Goal: Information Seeking & Learning: Check status

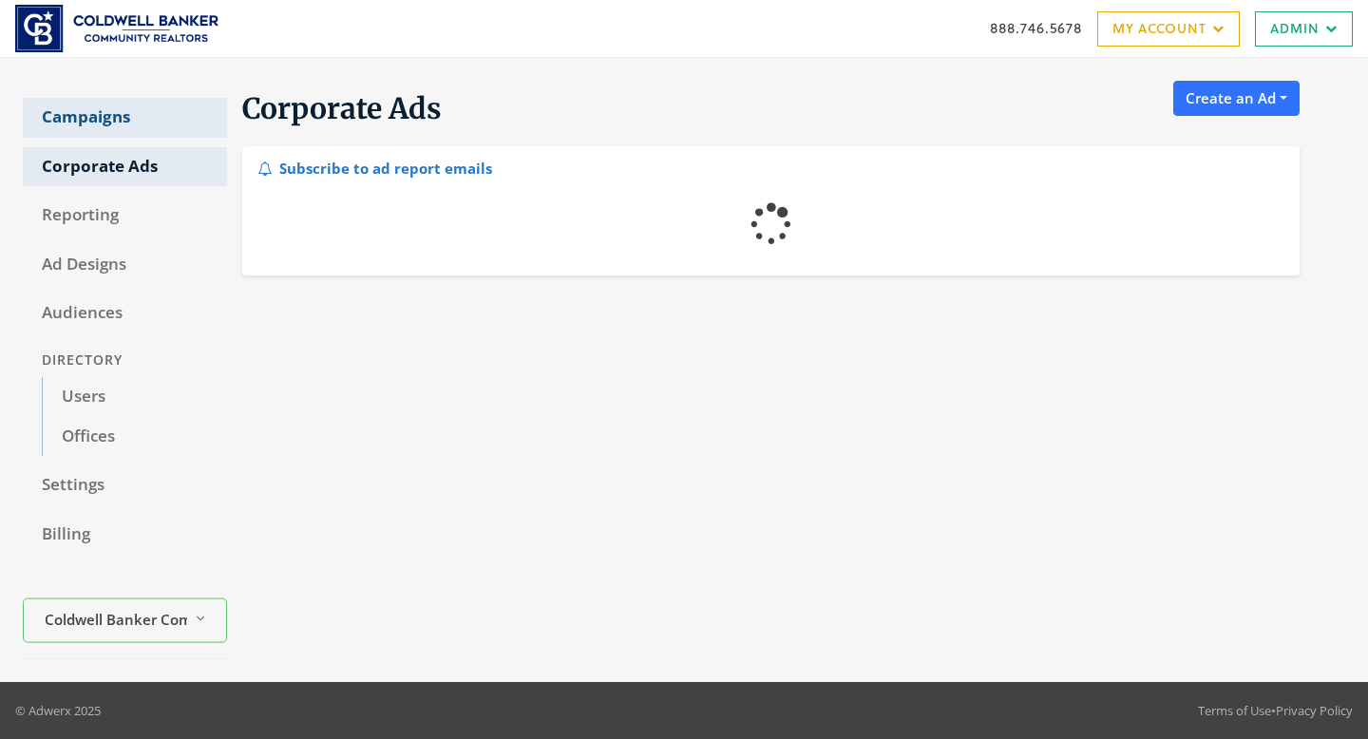
click at [130, 121] on link "Campaigns" at bounding box center [125, 118] width 204 height 40
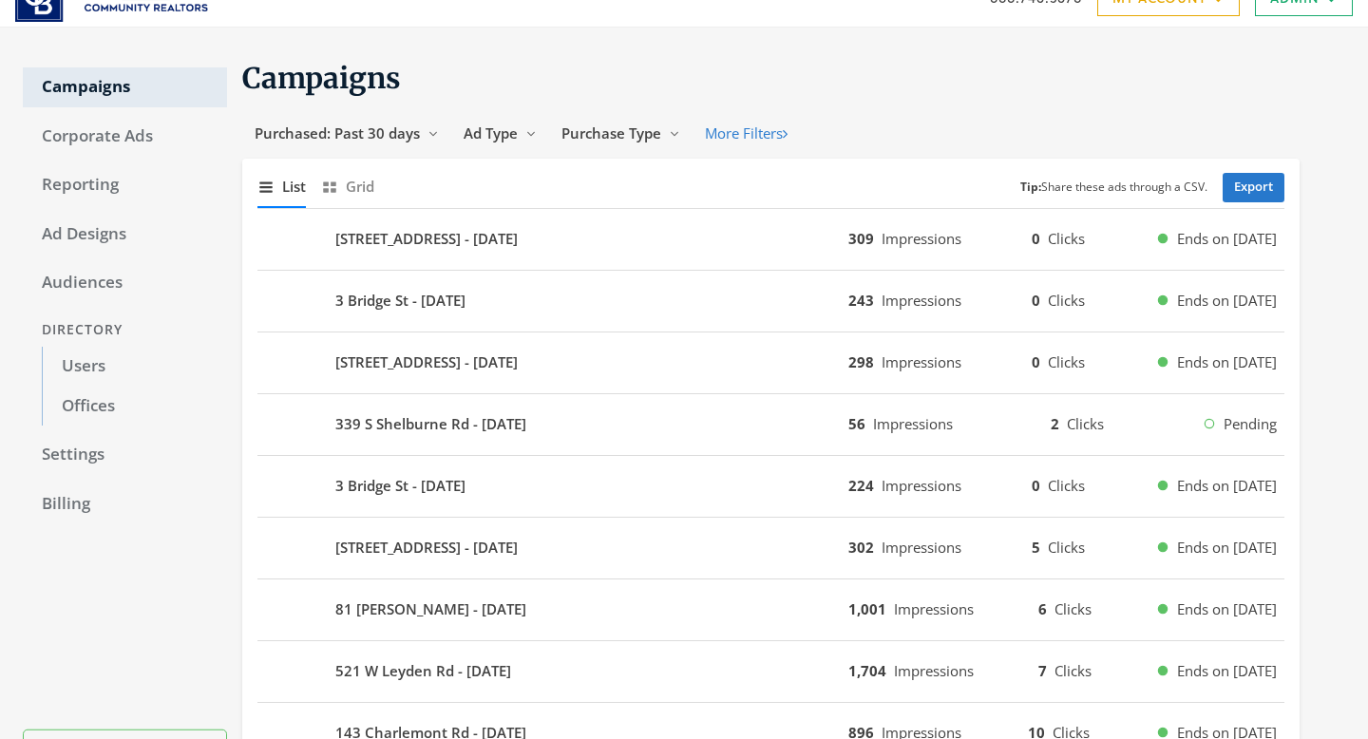
scroll to position [34, 0]
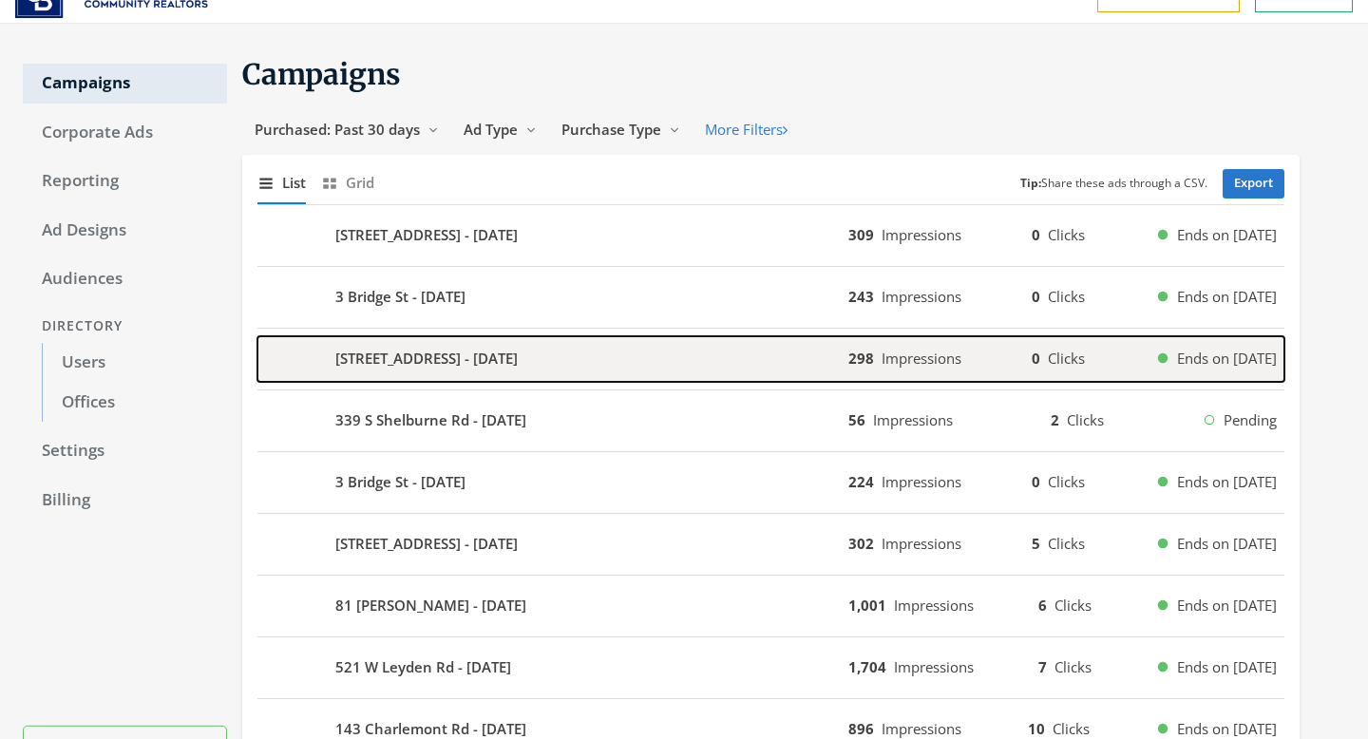
click at [659, 359] on div "35 New South St #407 - 2025-09-18" at bounding box center [553, 359] width 591 height 46
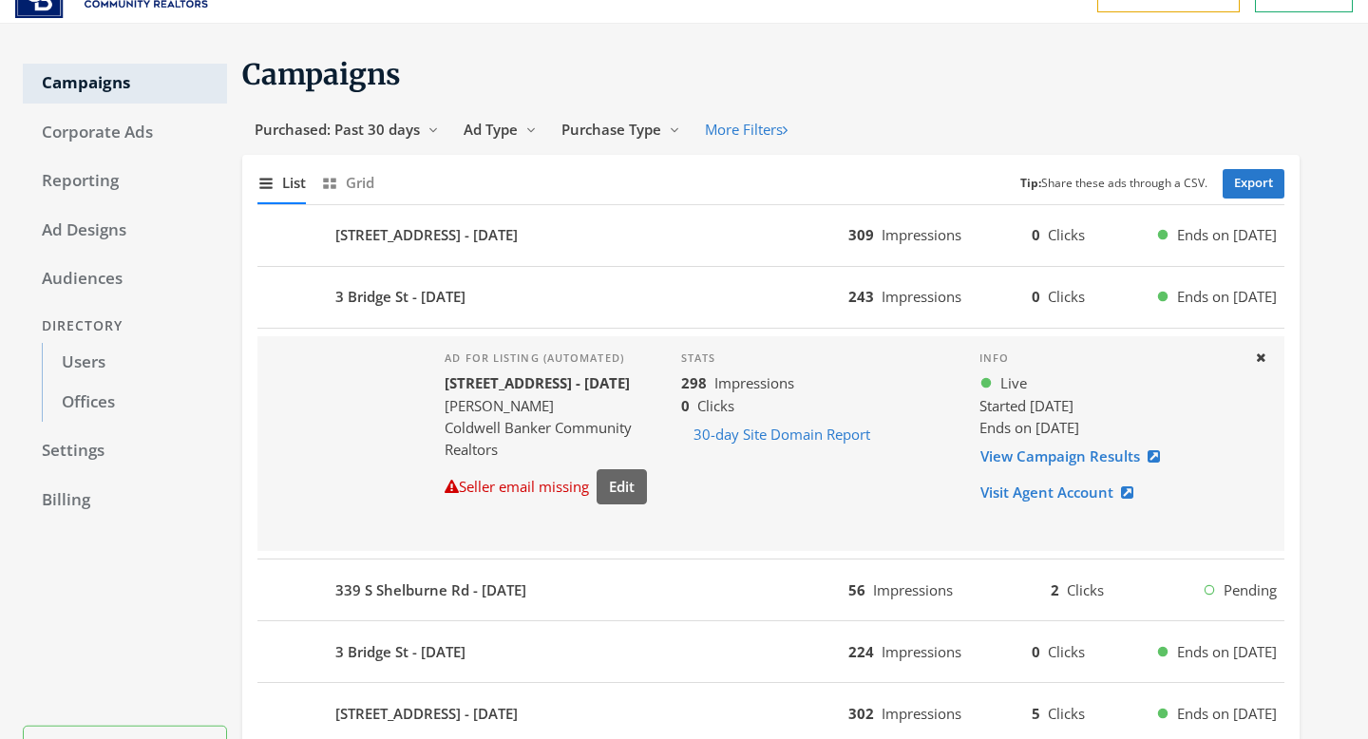
scroll to position [55, 0]
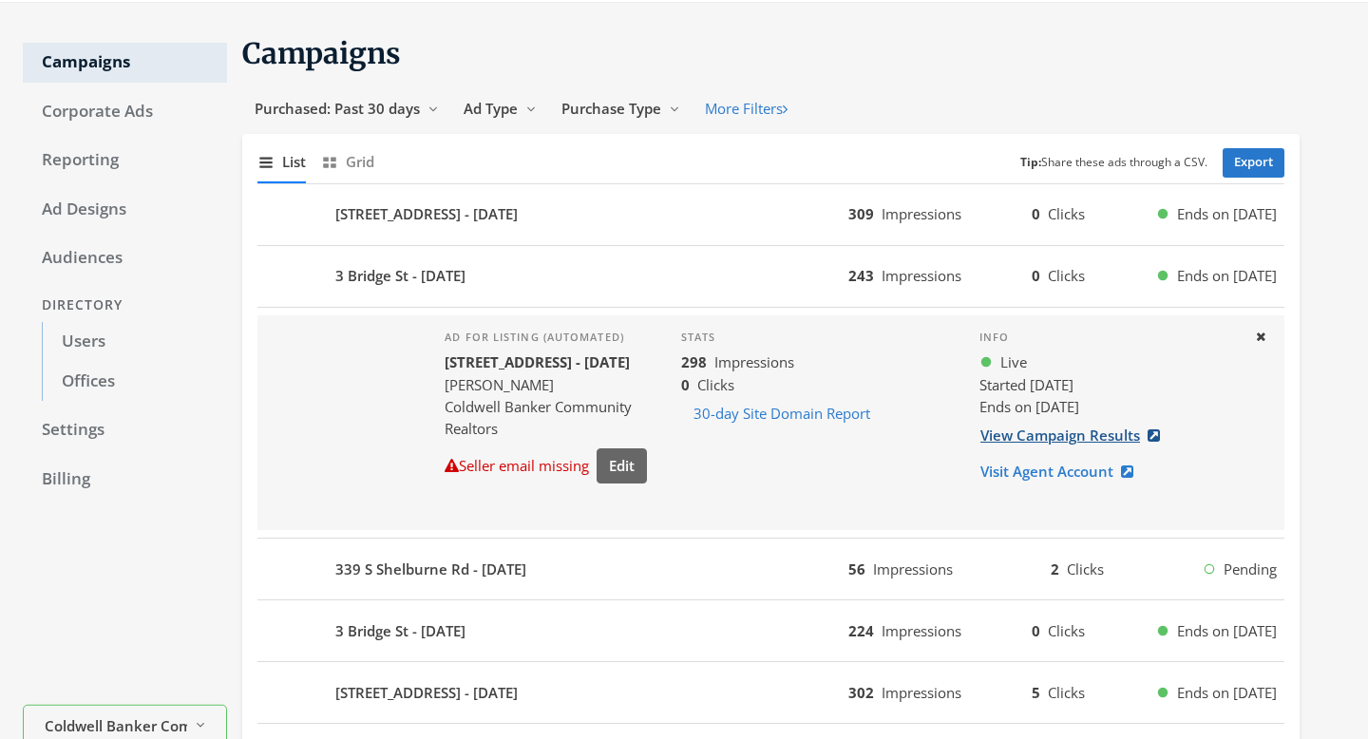
click at [1011, 441] on link "View Campaign Results" at bounding box center [1076, 435] width 193 height 35
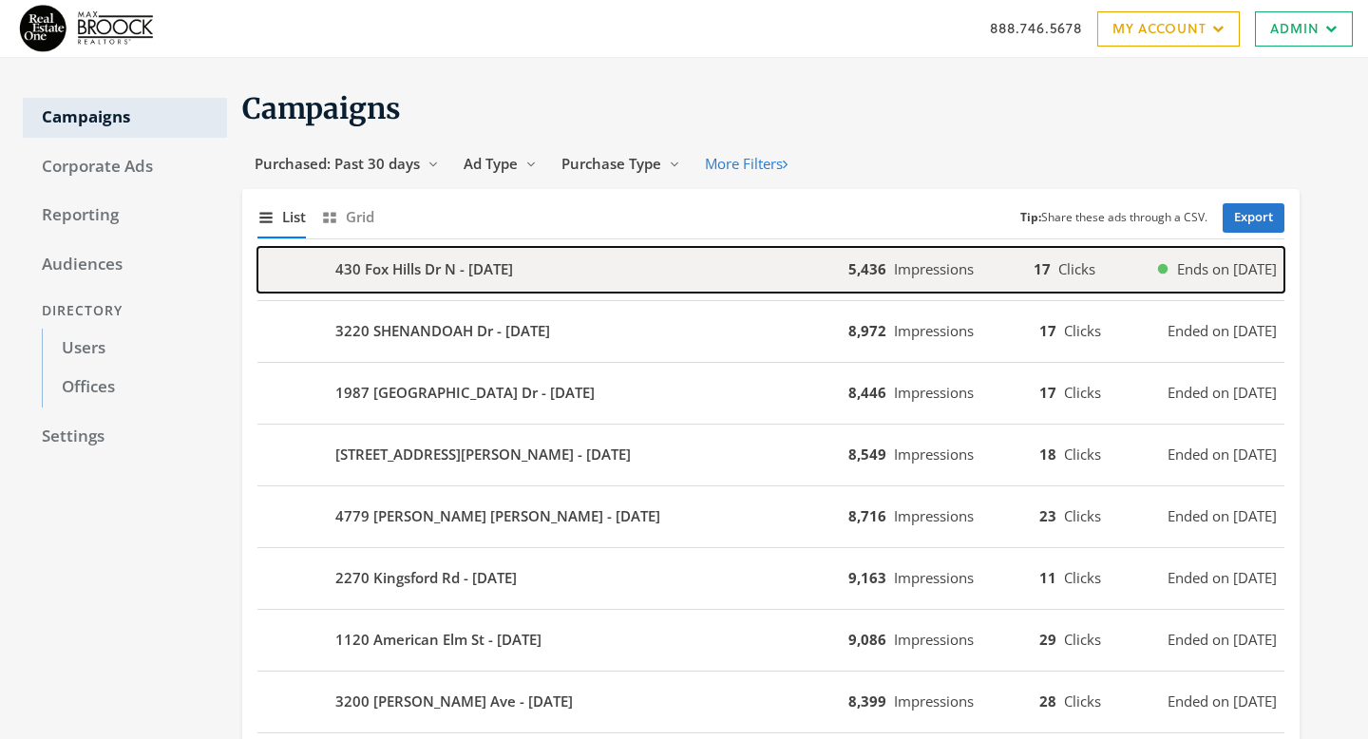
click at [693, 289] on div "430 Fox Hills Dr N - [DATE]" at bounding box center [553, 270] width 591 height 46
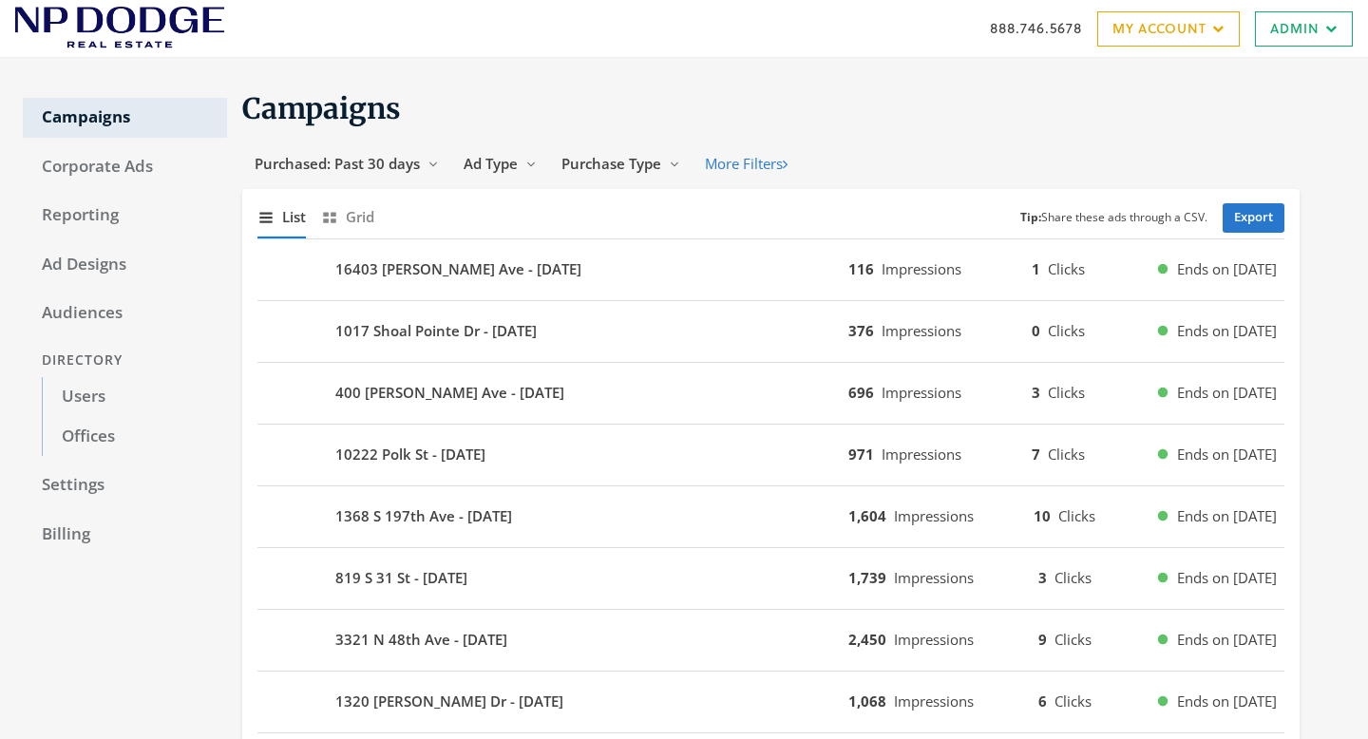
click at [706, 295] on div "16403 [PERSON_NAME] - [DATE] 116 Impressions 1 Clicks Ends on [DATE]" at bounding box center [771, 270] width 1027 height 62
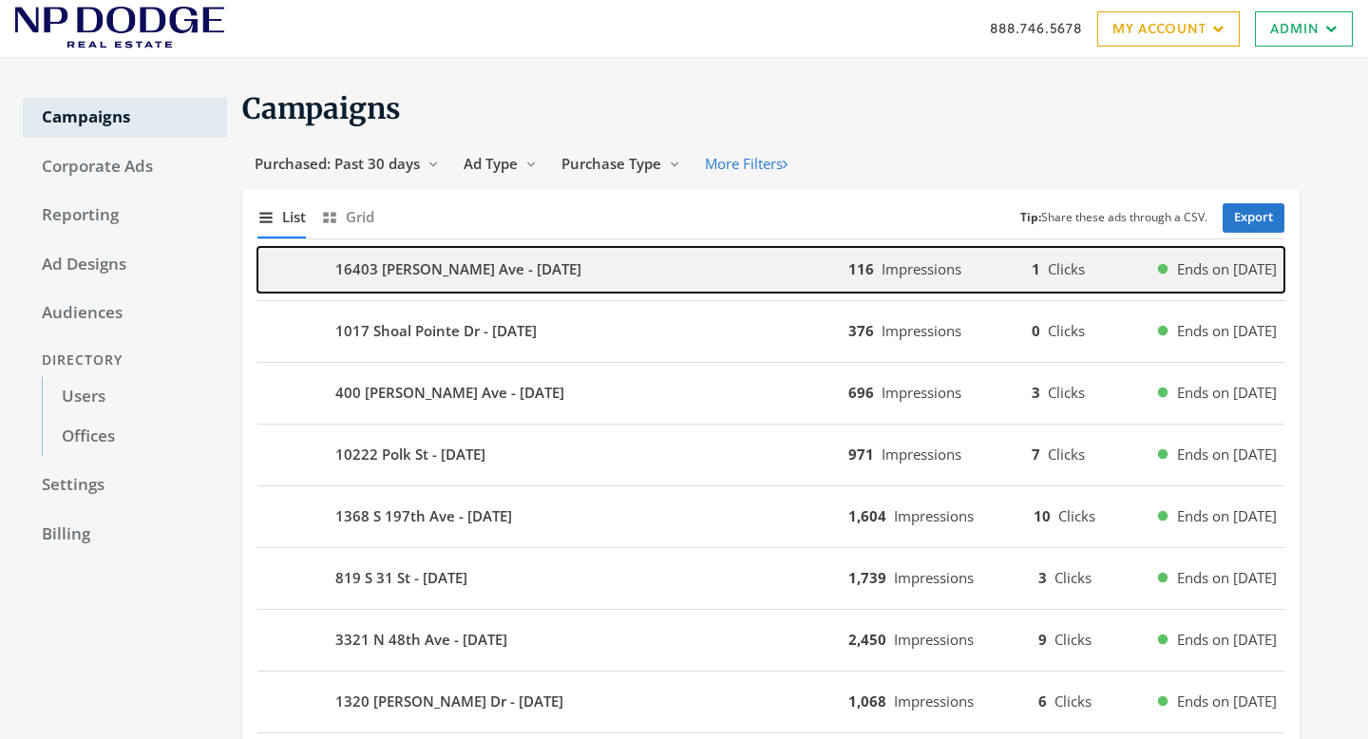
click at [715, 278] on div "16403 [PERSON_NAME] Ave - [DATE]" at bounding box center [553, 270] width 591 height 46
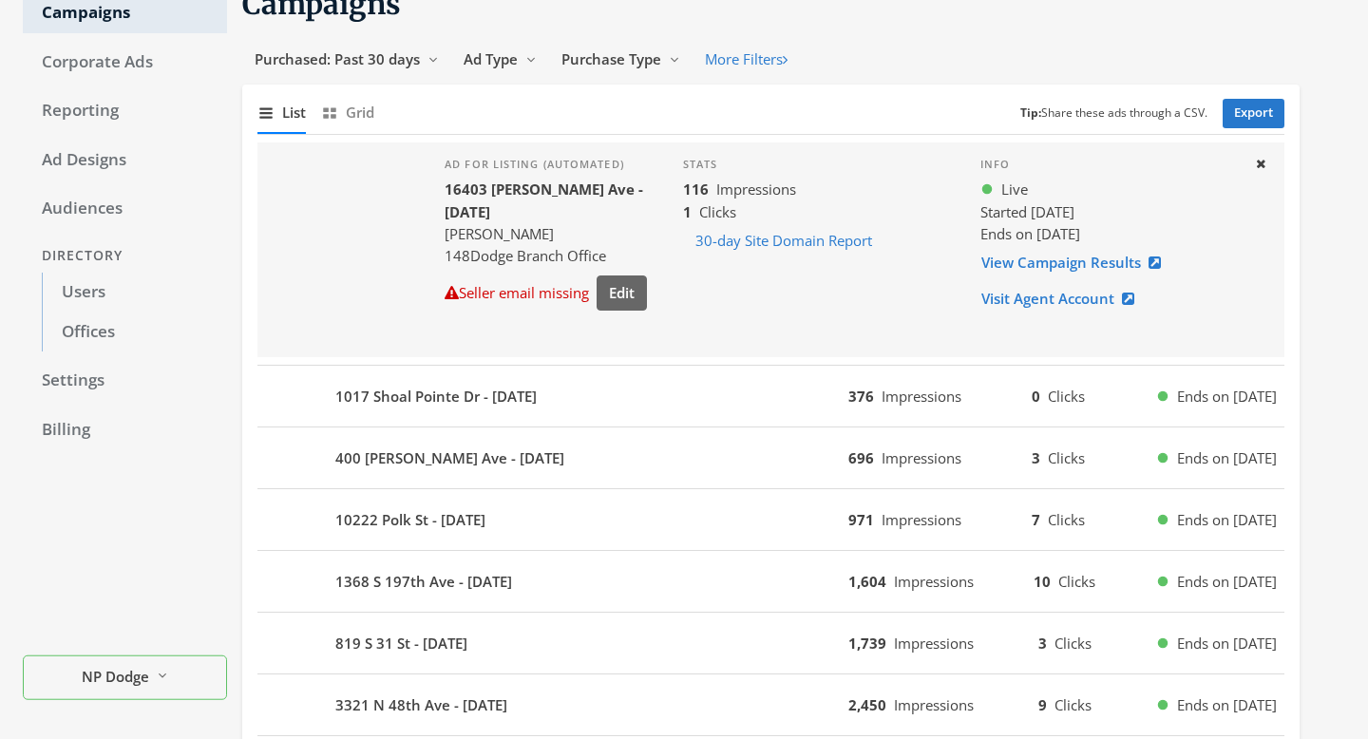
scroll to position [171, 0]
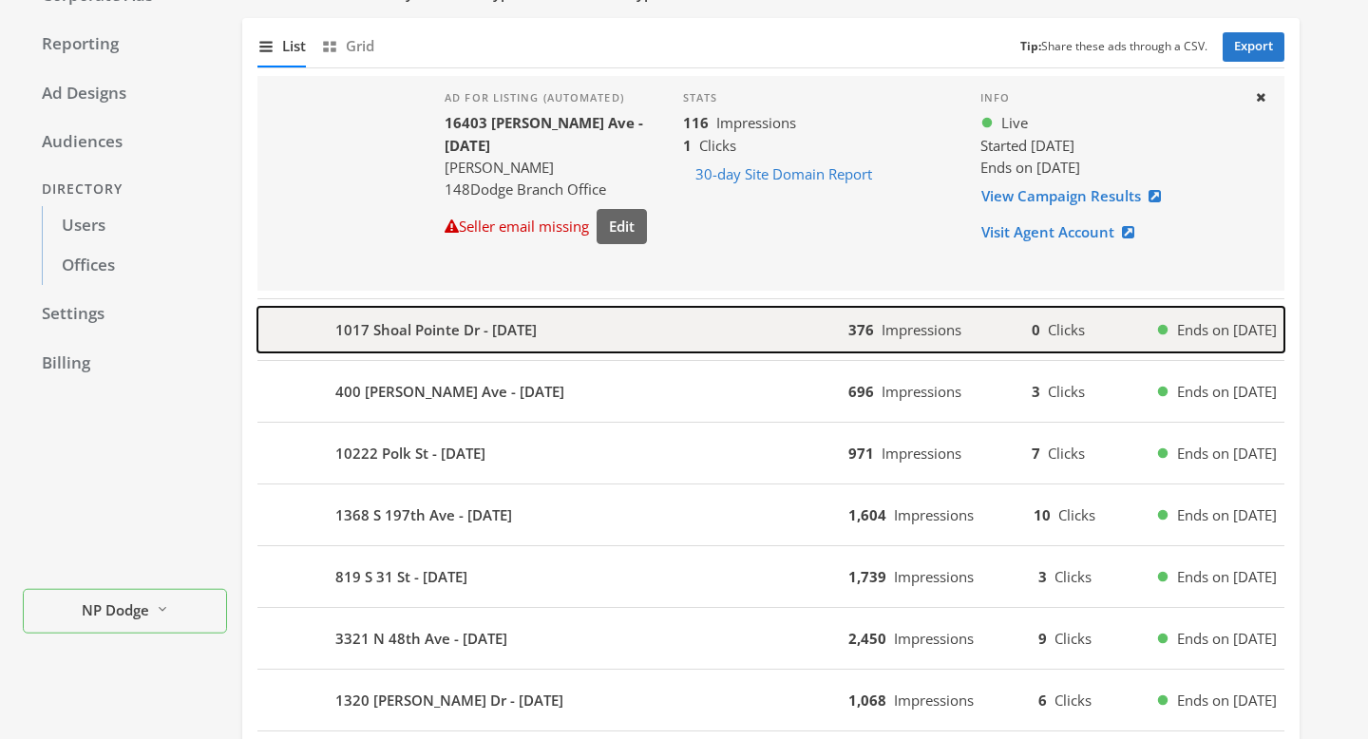
click at [709, 342] on div "1017 Shoal Pointe Dr - [DATE]" at bounding box center [553, 330] width 591 height 46
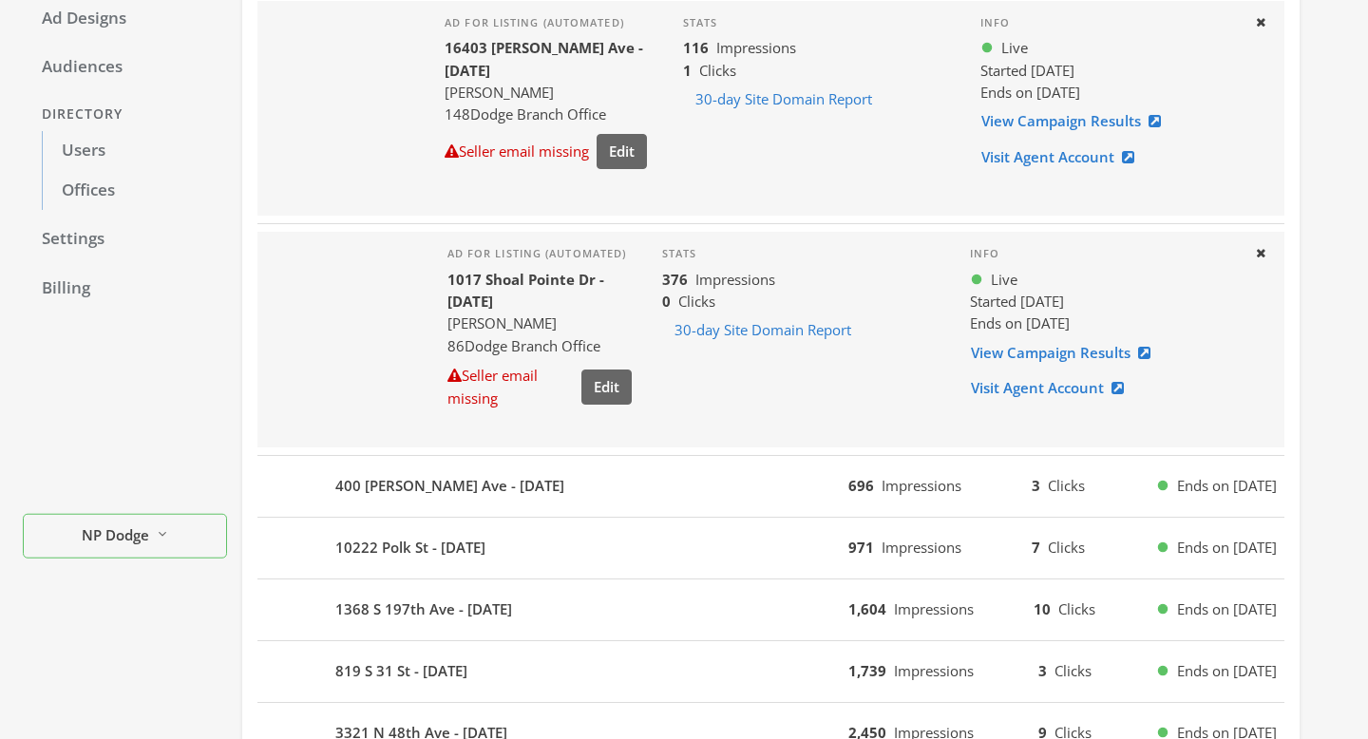
scroll to position [366, 0]
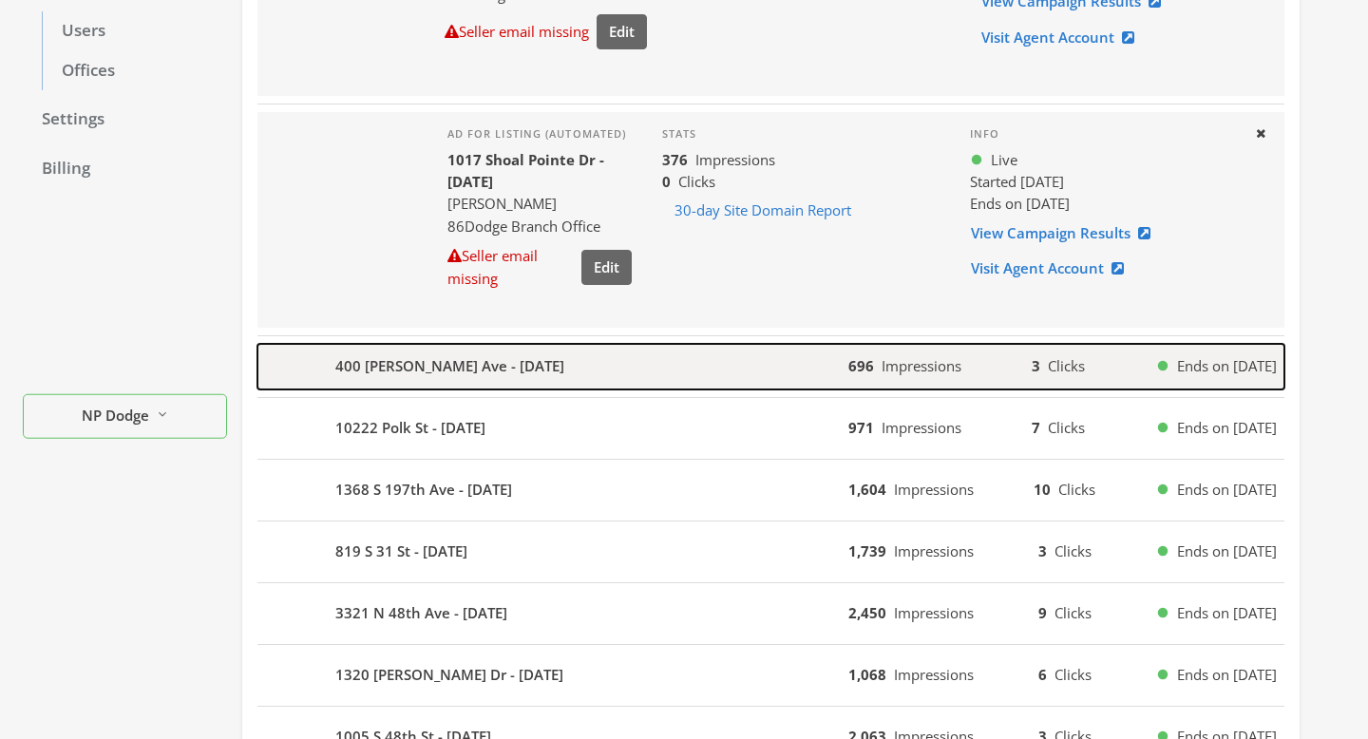
click at [710, 377] on div "400 [PERSON_NAME] Ave - [DATE]" at bounding box center [553, 367] width 591 height 46
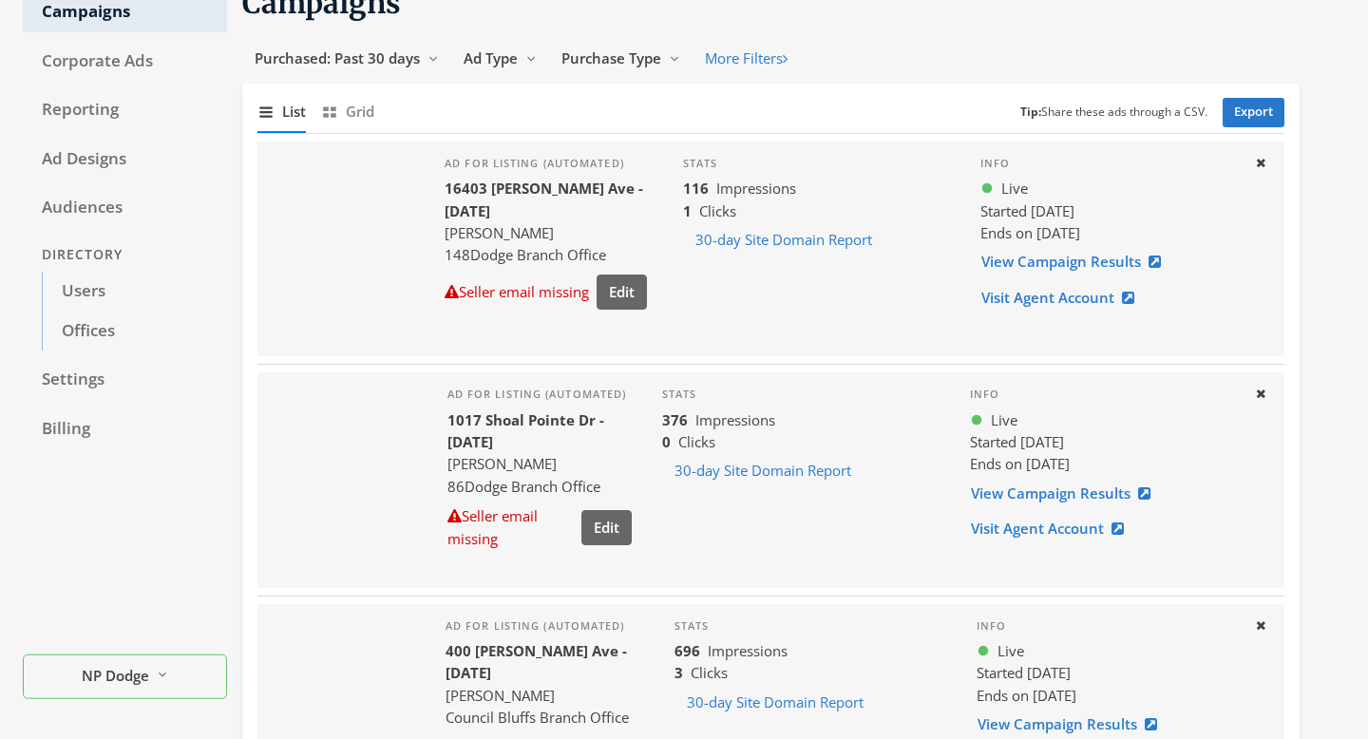
scroll to position [0, 0]
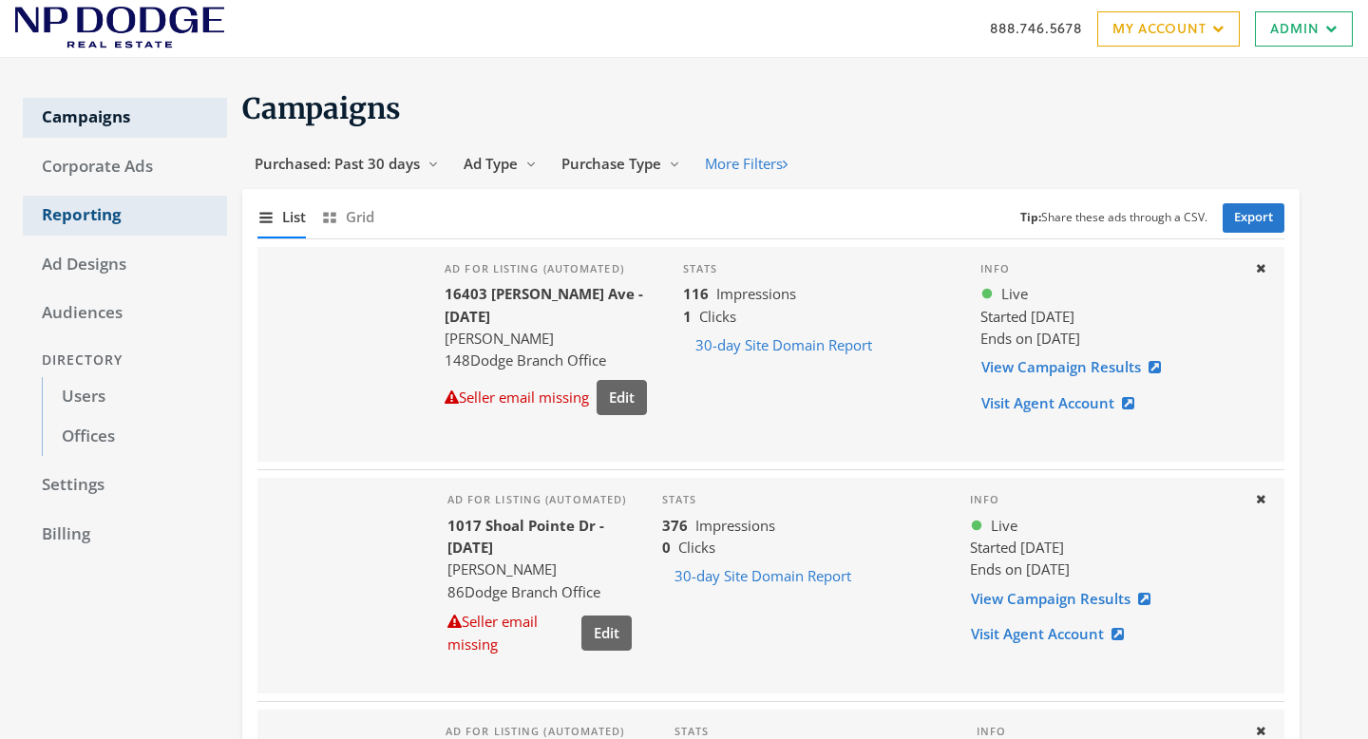
click at [96, 223] on link "Reporting" at bounding box center [125, 216] width 204 height 40
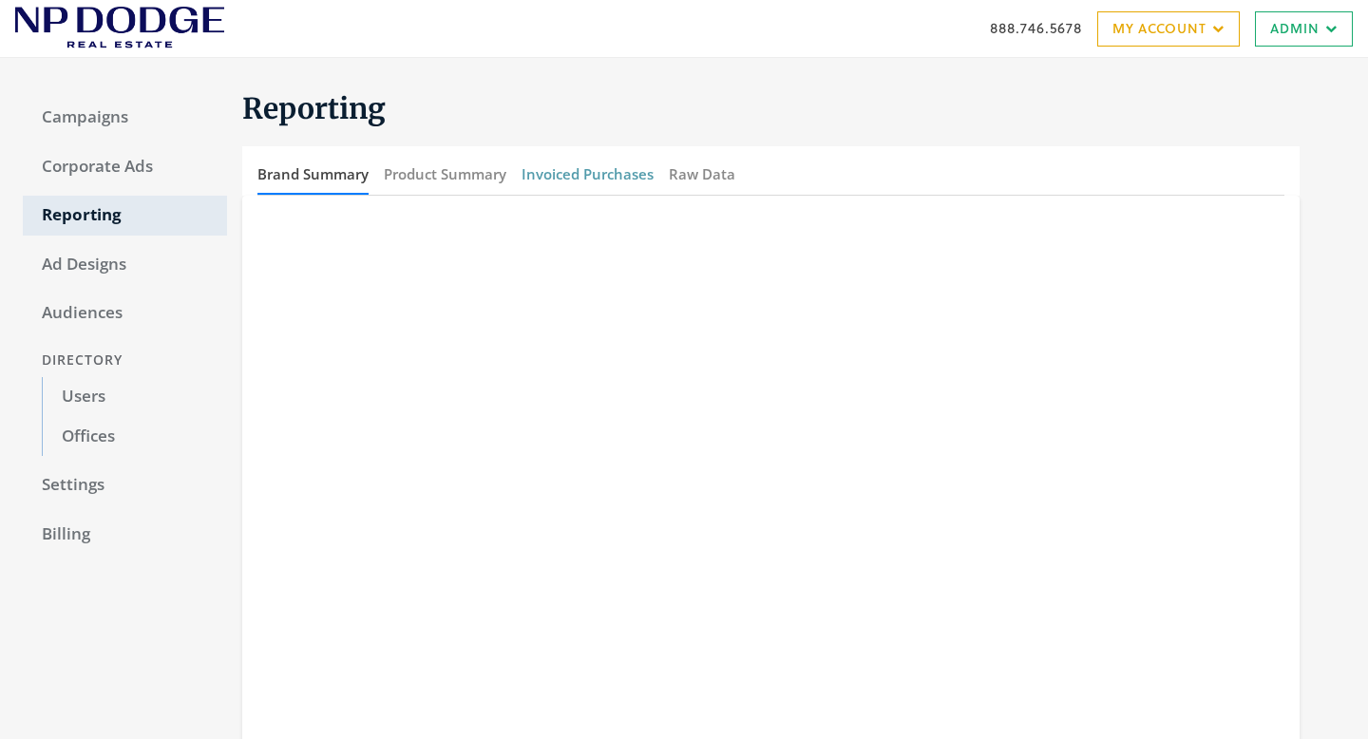
click at [601, 173] on button "Invoiced Purchases" at bounding box center [588, 174] width 132 height 41
